Goal: Information Seeking & Learning: Learn about a topic

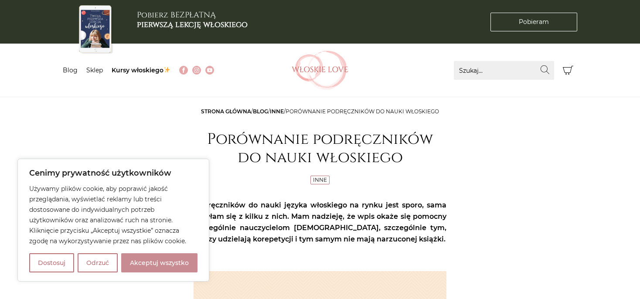
click at [165, 263] on button "Akceptuj wszystko" at bounding box center [159, 262] width 76 height 19
checkbox input "true"
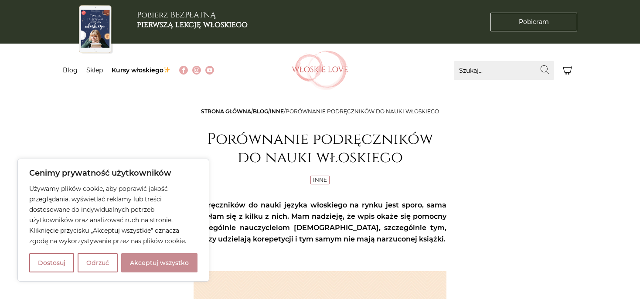
checkbox input "true"
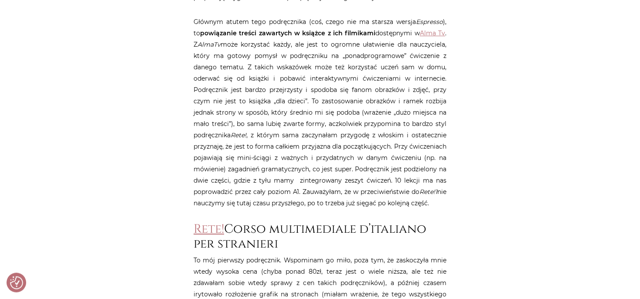
scroll to position [553, 0]
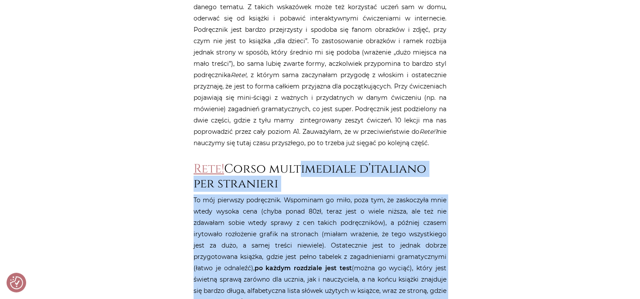
drag, startPoint x: 188, startPoint y: 169, endPoint x: 299, endPoint y: 172, distance: 110.8
click at [307, 191] on h2 "Rete! Corso multimediale d’italiano per stranieri" at bounding box center [320, 176] width 253 height 29
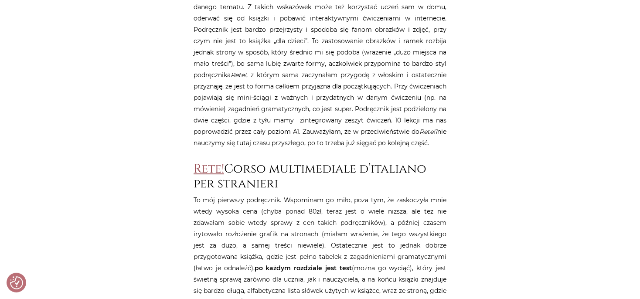
drag, startPoint x: 293, startPoint y: 183, endPoint x: 194, endPoint y: 165, distance: 101.0
click at [194, 165] on h2 "Rete! Corso multimediale d’italiano per stranieri" at bounding box center [320, 176] width 253 height 29
copy h2 "Rete! Corso multimediale d’italiano per stranieri"
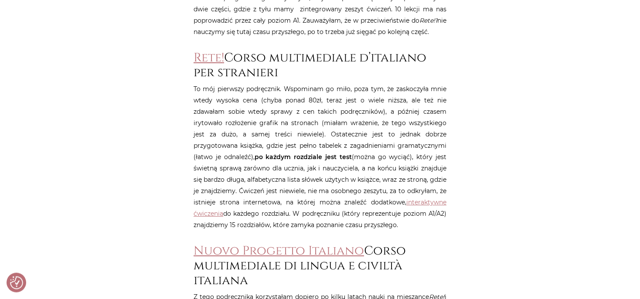
scroll to position [665, 0]
